Goal: Task Accomplishment & Management: Manage account settings

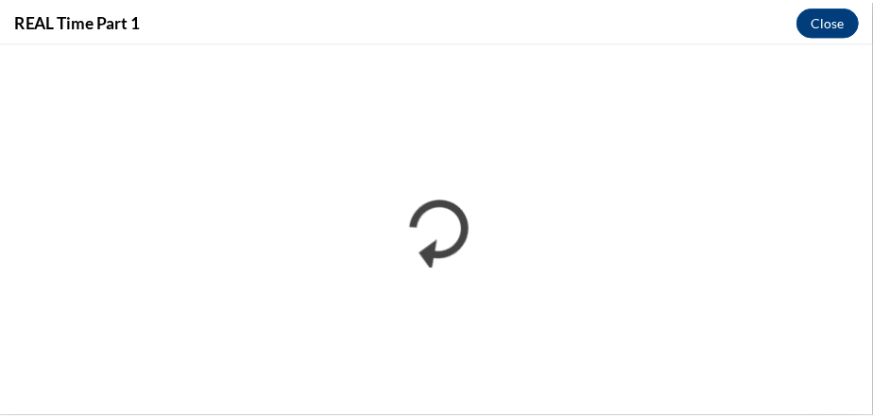
scroll to position [1022, 0]
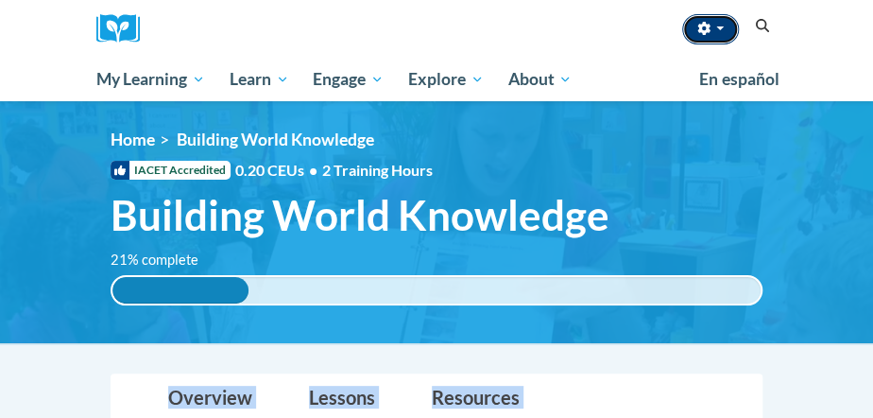
drag, startPoint x: 0, startPoint y: 0, endPoint x: 711, endPoint y: 31, distance: 711.3
click at [711, 31] on icon "button" at bounding box center [703, 28] width 13 height 13
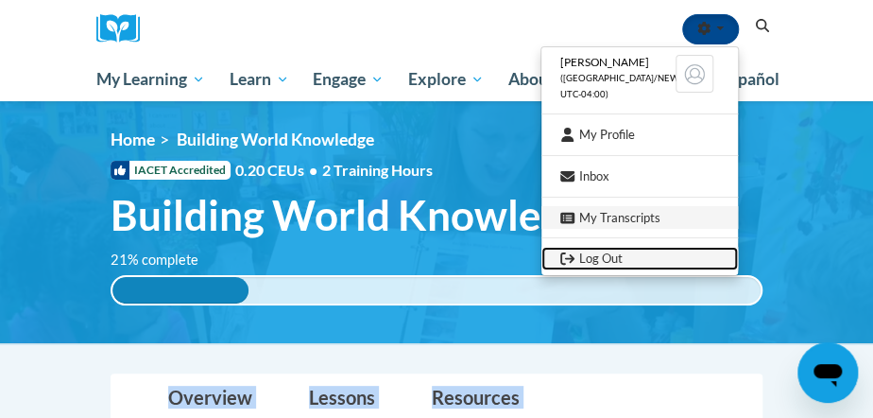
click at [635, 259] on link "Log Out" at bounding box center [639, 259] width 197 height 24
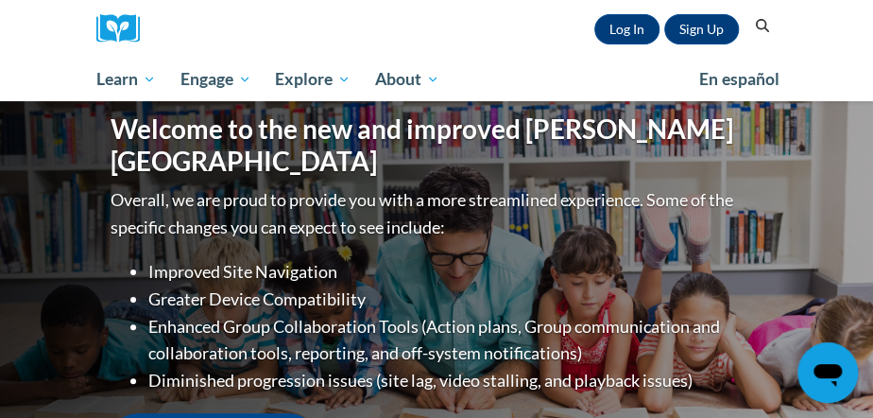
click at [638, 103] on div "Welcome to the new and improved Cox Campus Overall, we are proud to provide you…" at bounding box center [436, 290] width 709 height 378
